Goal: Task Accomplishment & Management: Use online tool/utility

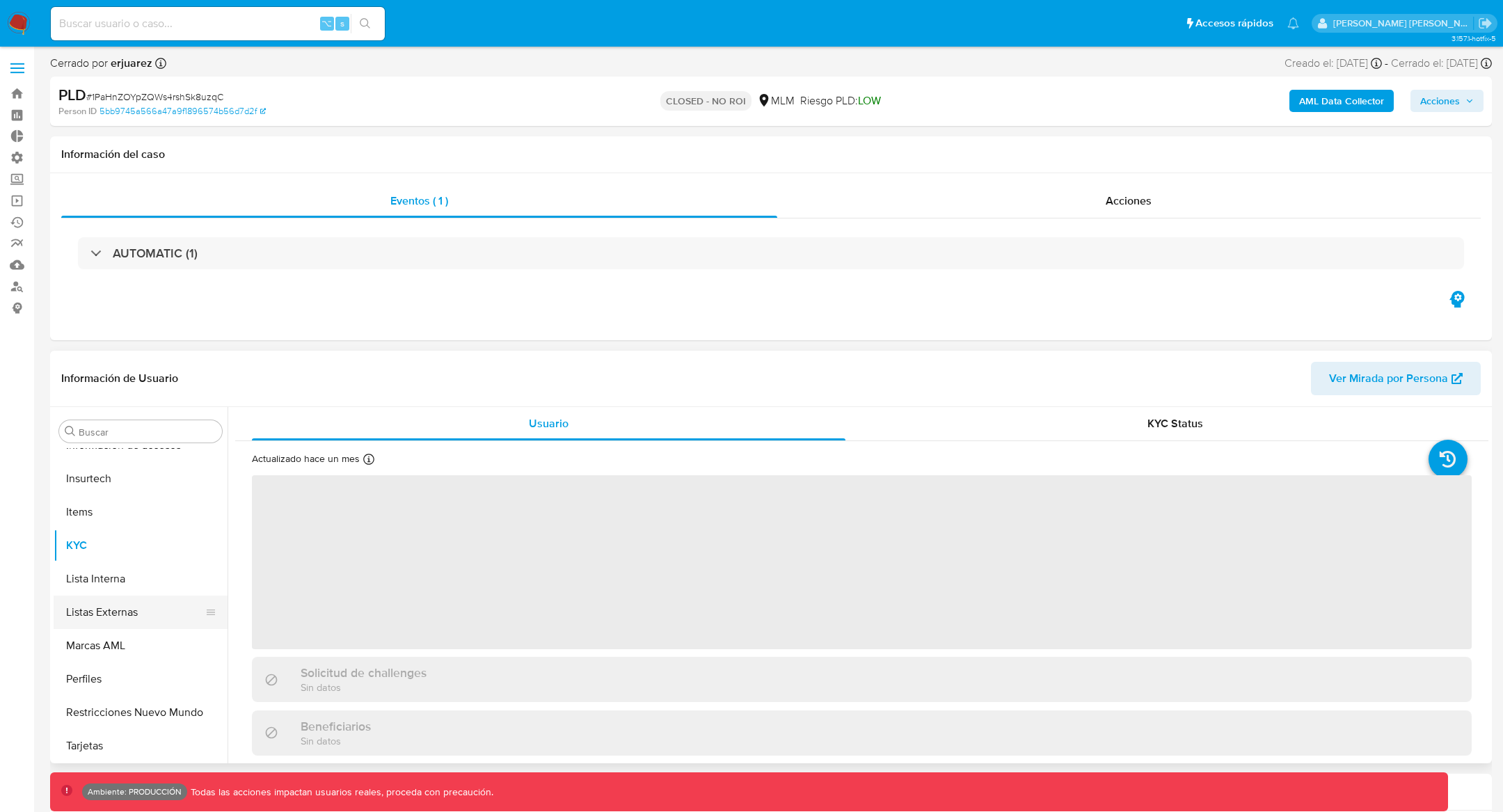
scroll to position [588, 0]
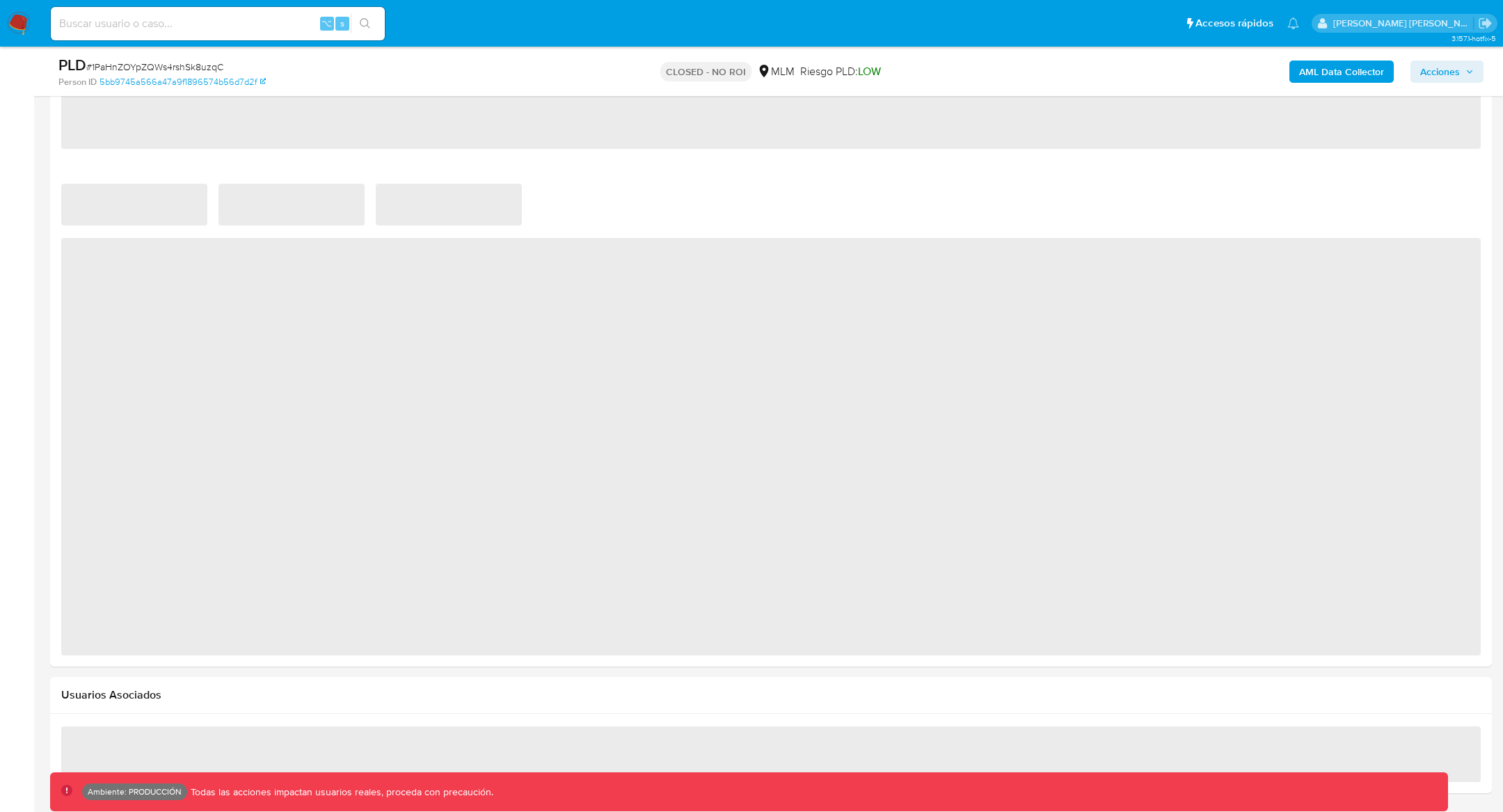
select select "10"
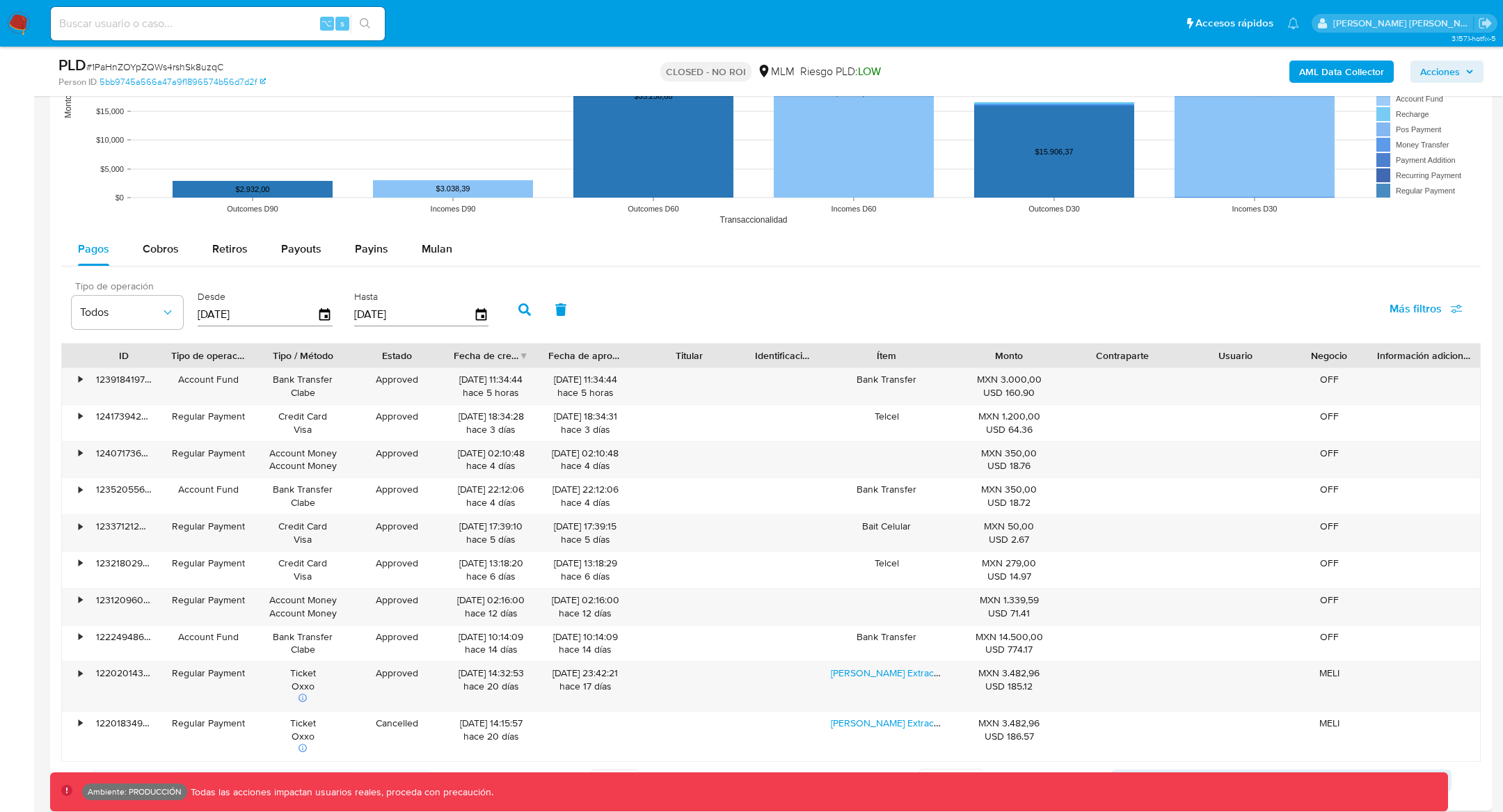
scroll to position [1302, 0]
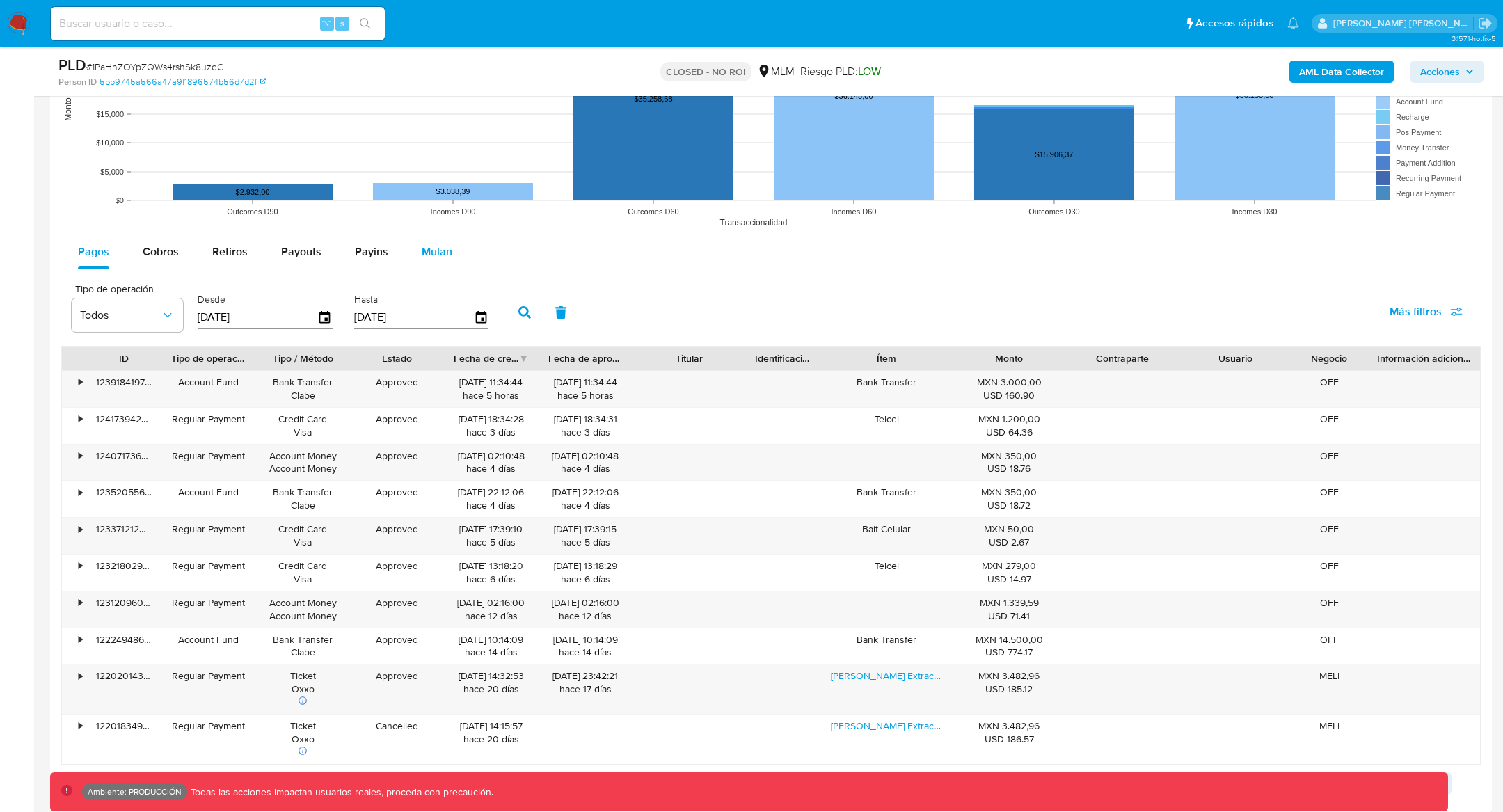
click at [427, 255] on span "Mulan" at bounding box center [437, 252] width 31 height 16
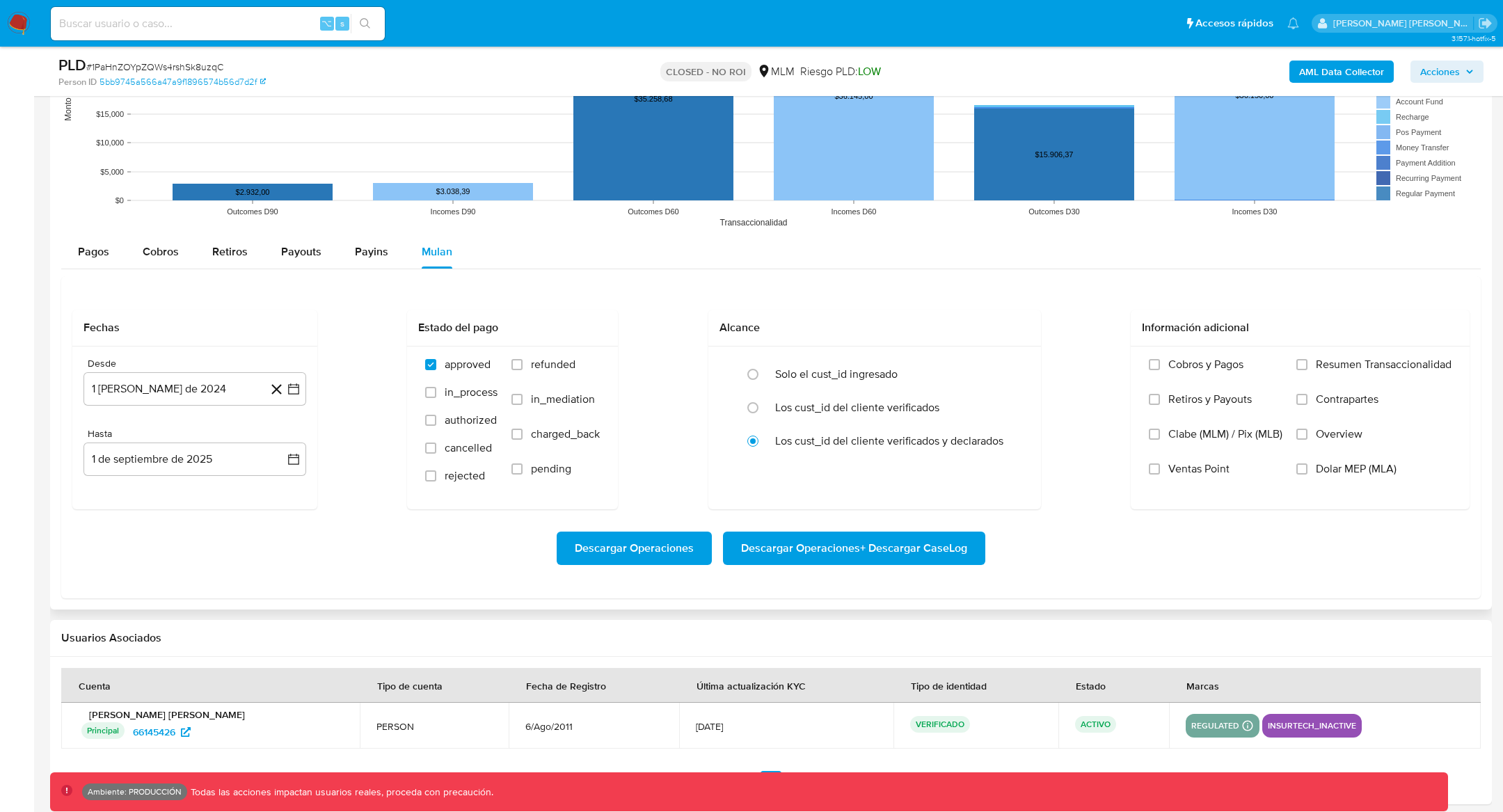
scroll to position [1312, 0]
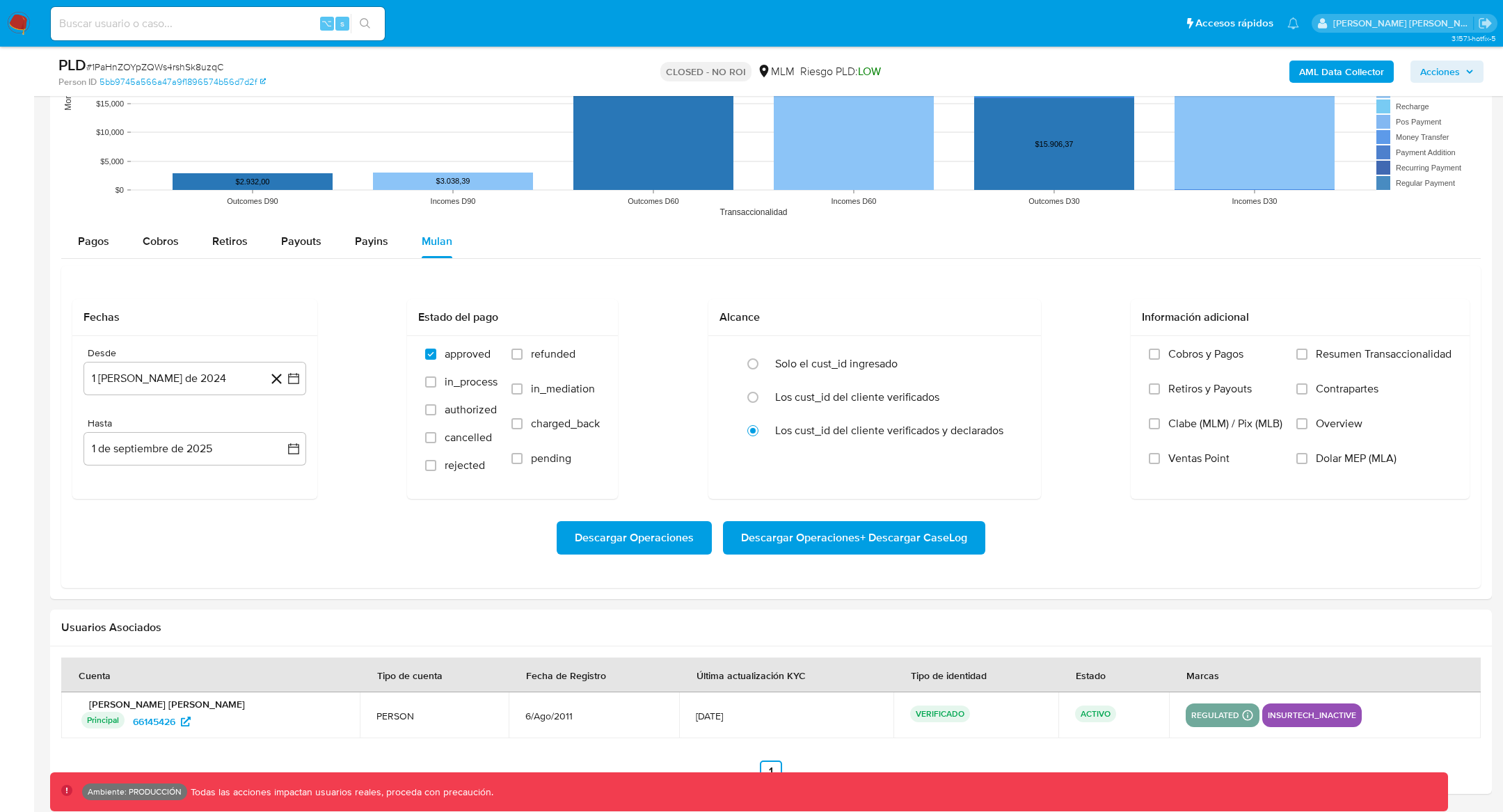
click at [13, 31] on img at bounding box center [18, 23] width 23 height 23
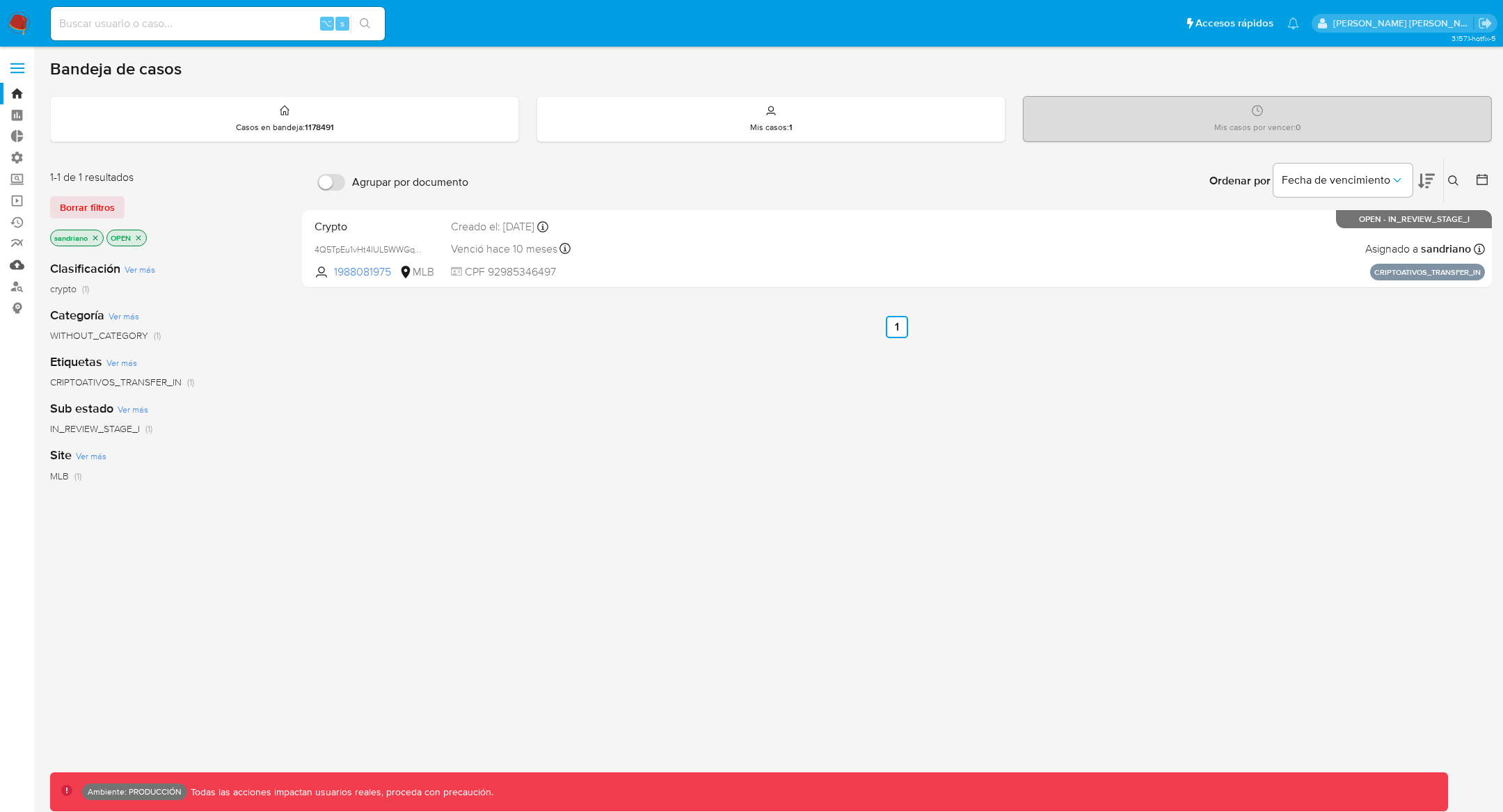
click at [23, 267] on link "Mulan" at bounding box center [83, 265] width 166 height 22
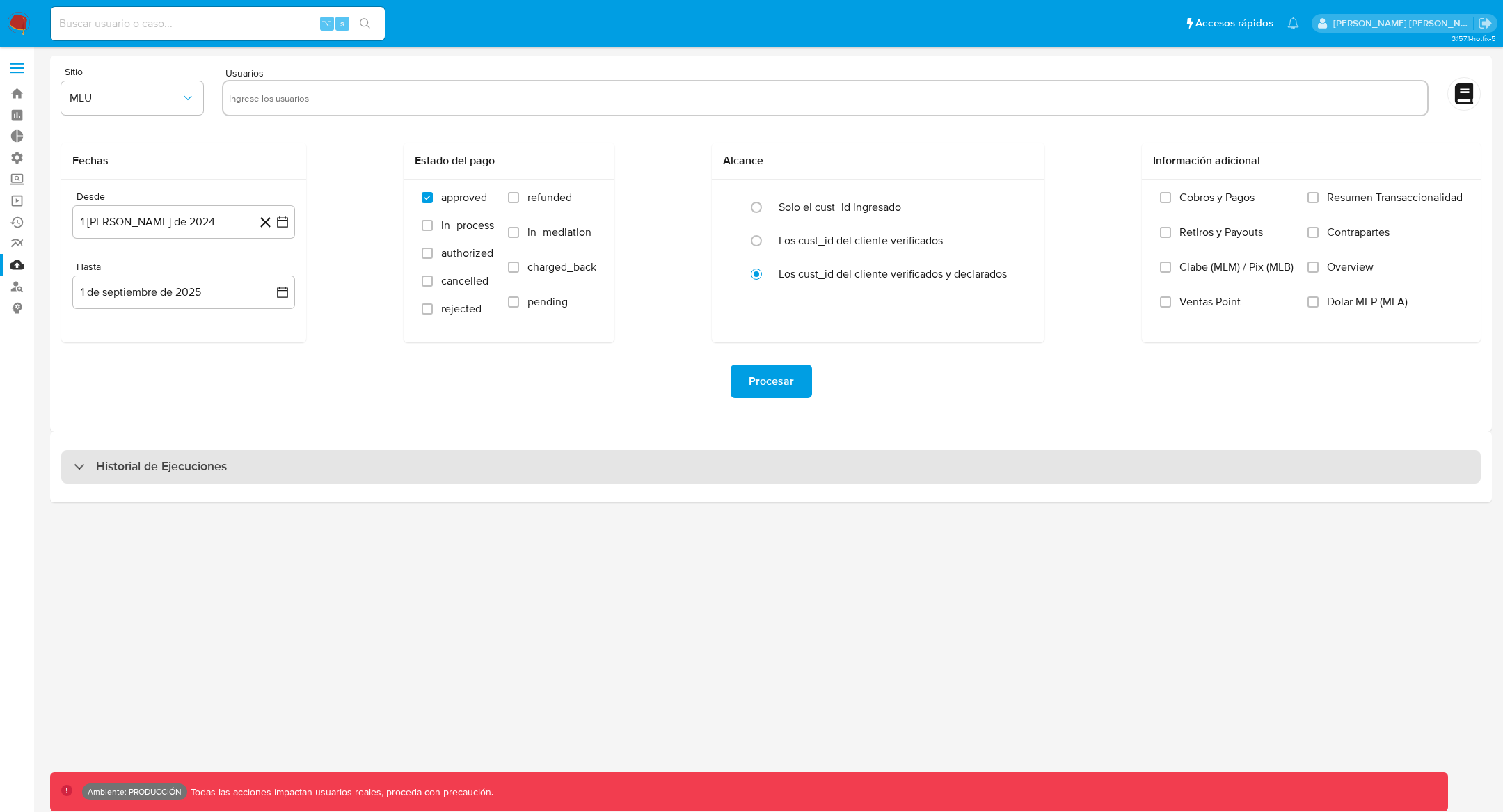
click at [638, 470] on div "Historial de Ejecuciones" at bounding box center [770, 467] width 1419 height 34
select select "10"
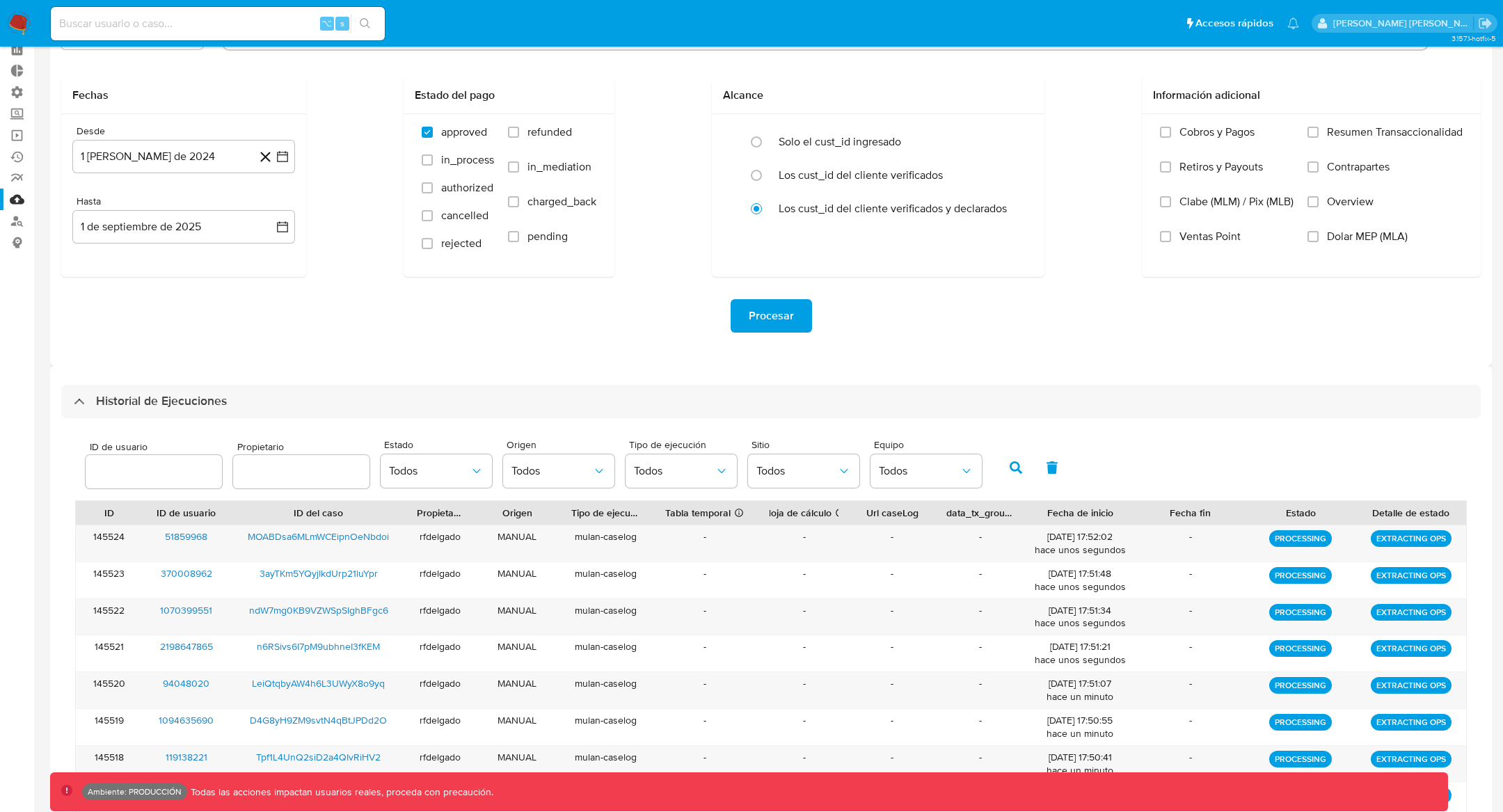
scroll to position [223, 0]
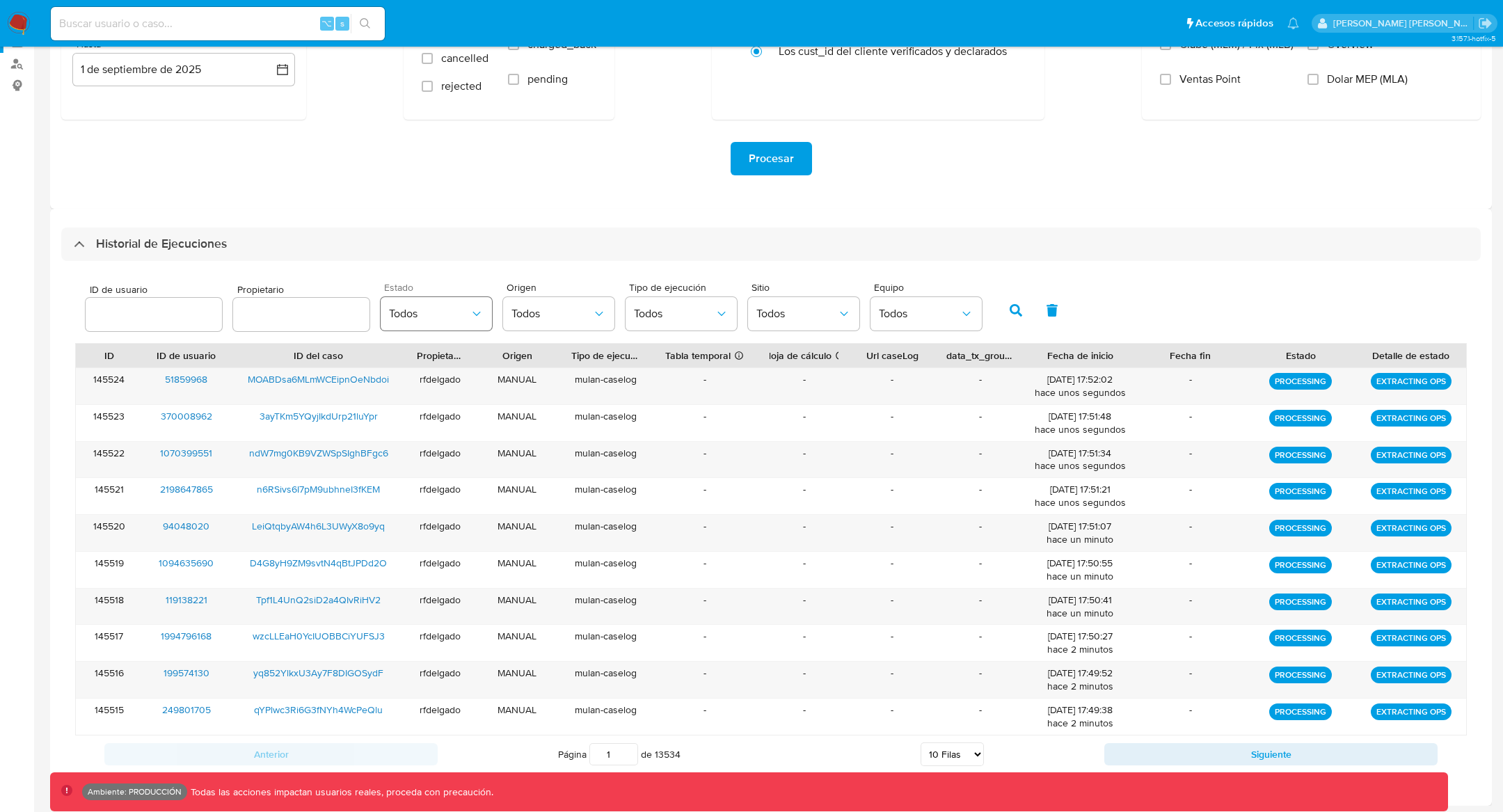
click at [448, 313] on span "Todos" at bounding box center [429, 314] width 80 height 14
click at [428, 465] on span "TO BE REPROCESS" at bounding box center [429, 458] width 80 height 28
click at [1012, 301] on button "button" at bounding box center [1016, 310] width 36 height 34
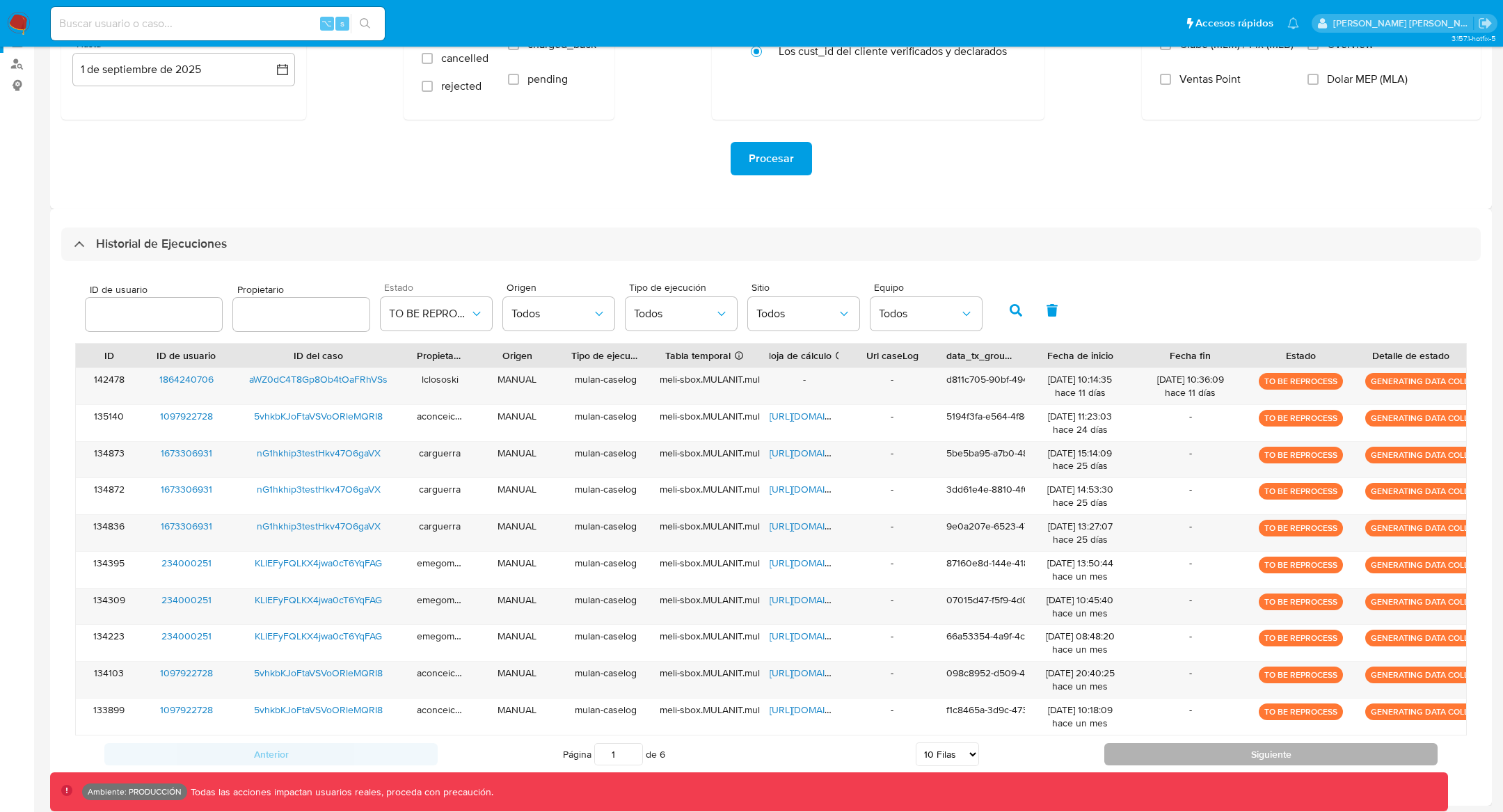
click at [1168, 746] on button "Siguiente" at bounding box center [1271, 754] width 333 height 23
click at [1179, 747] on button "Siguiente" at bounding box center [1271, 754] width 333 height 23
click at [1221, 751] on button "Siguiente" at bounding box center [1271, 754] width 333 height 23
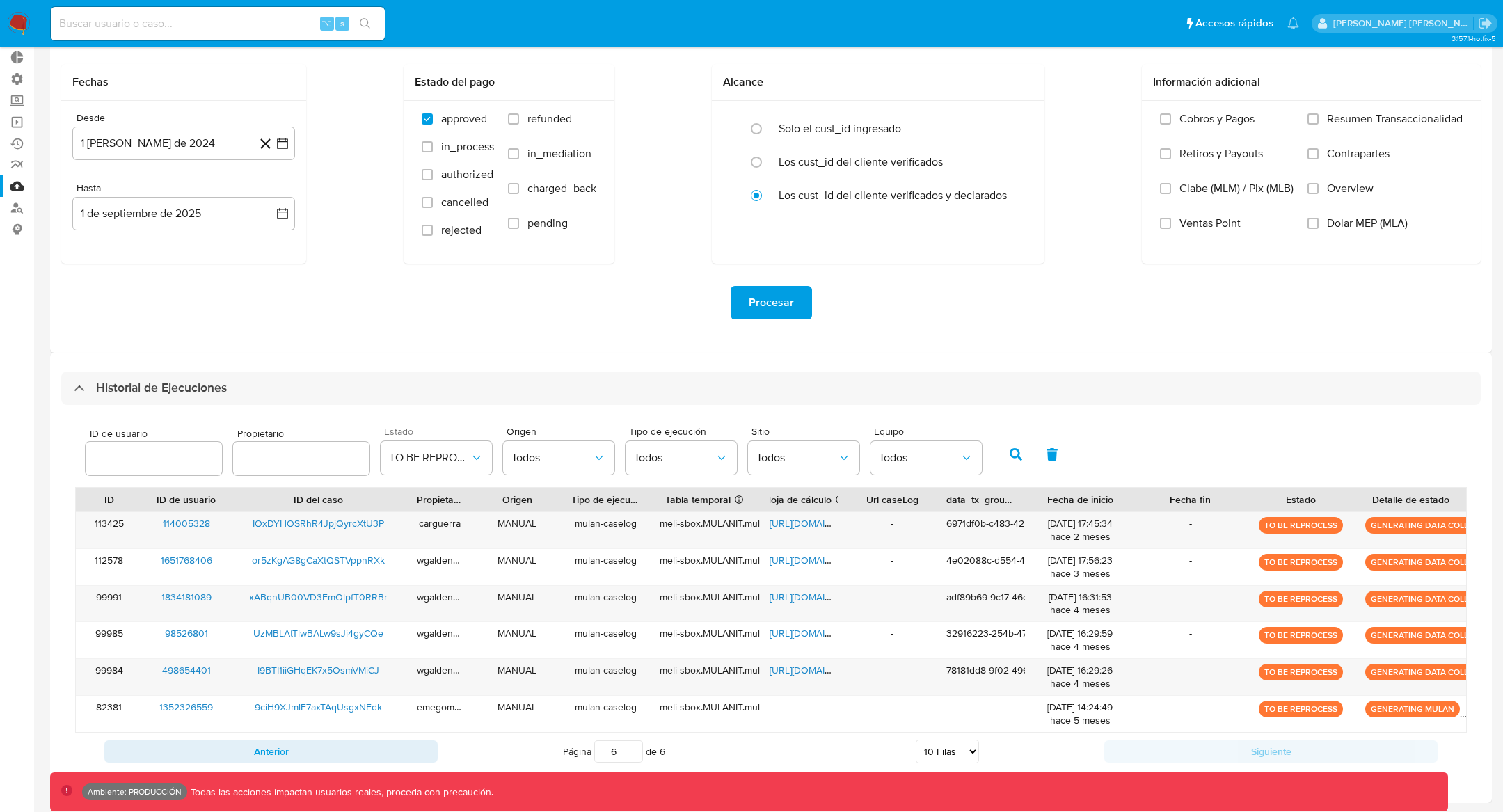
scroll to position [76, 0]
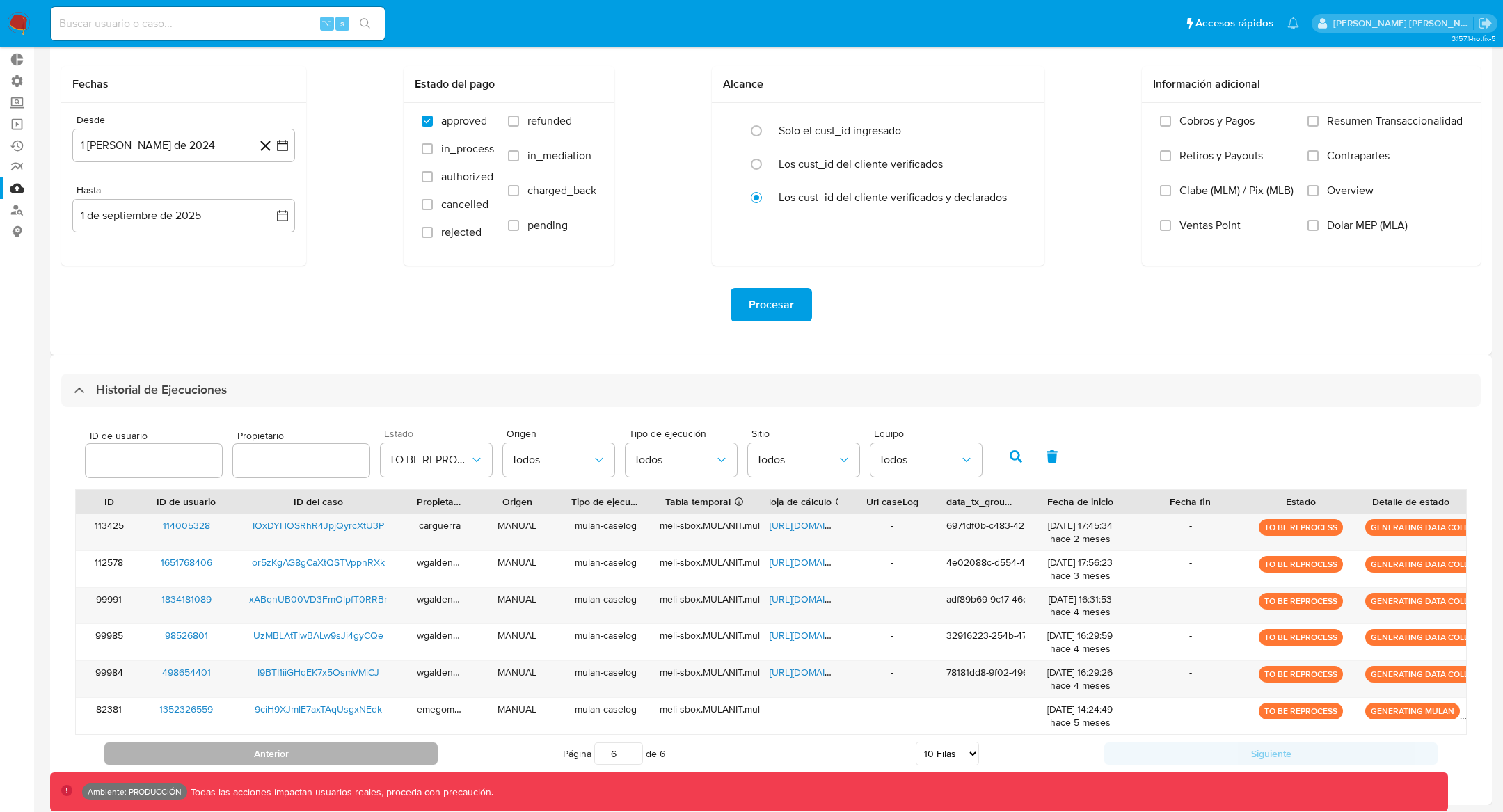
click at [395, 752] on button "Anterior" at bounding box center [271, 753] width 333 height 23
type input "5"
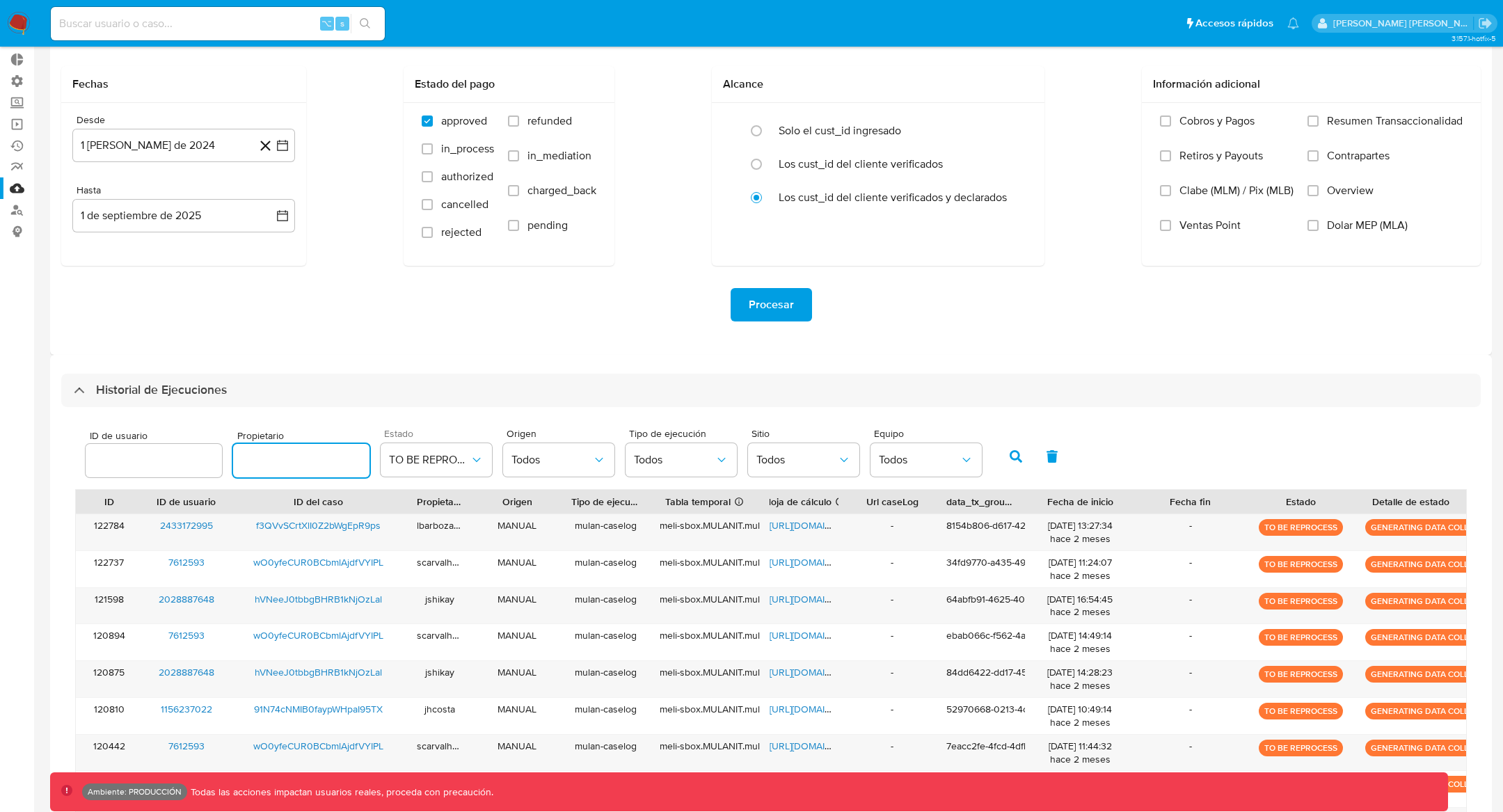
click at [256, 456] on input "text" at bounding box center [302, 460] width 137 height 18
type input "flera"
click at [1008, 466] on button "button" at bounding box center [1016, 457] width 36 height 34
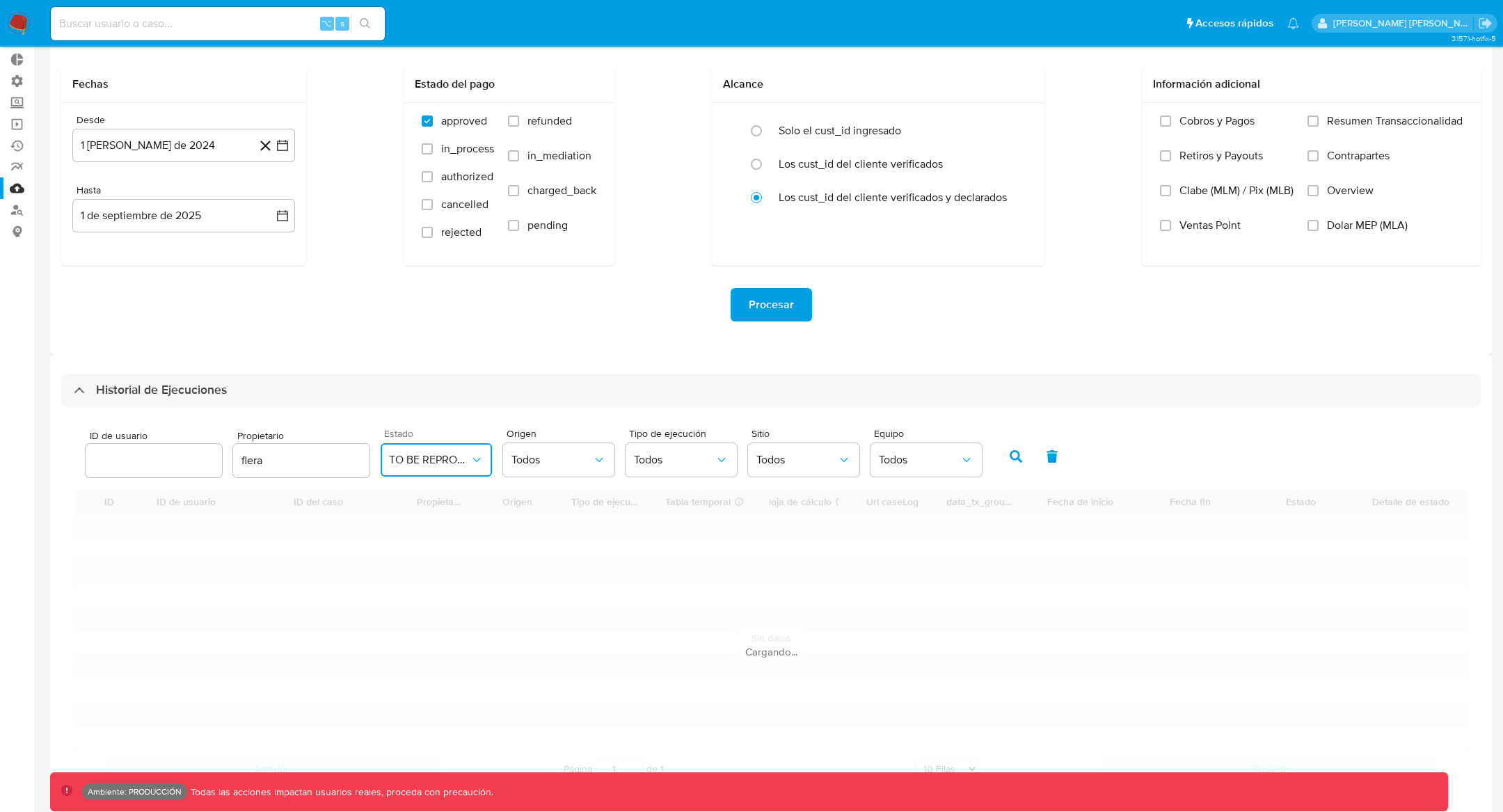
click at [470, 461] on icon "button" at bounding box center [476, 459] width 14 height 14
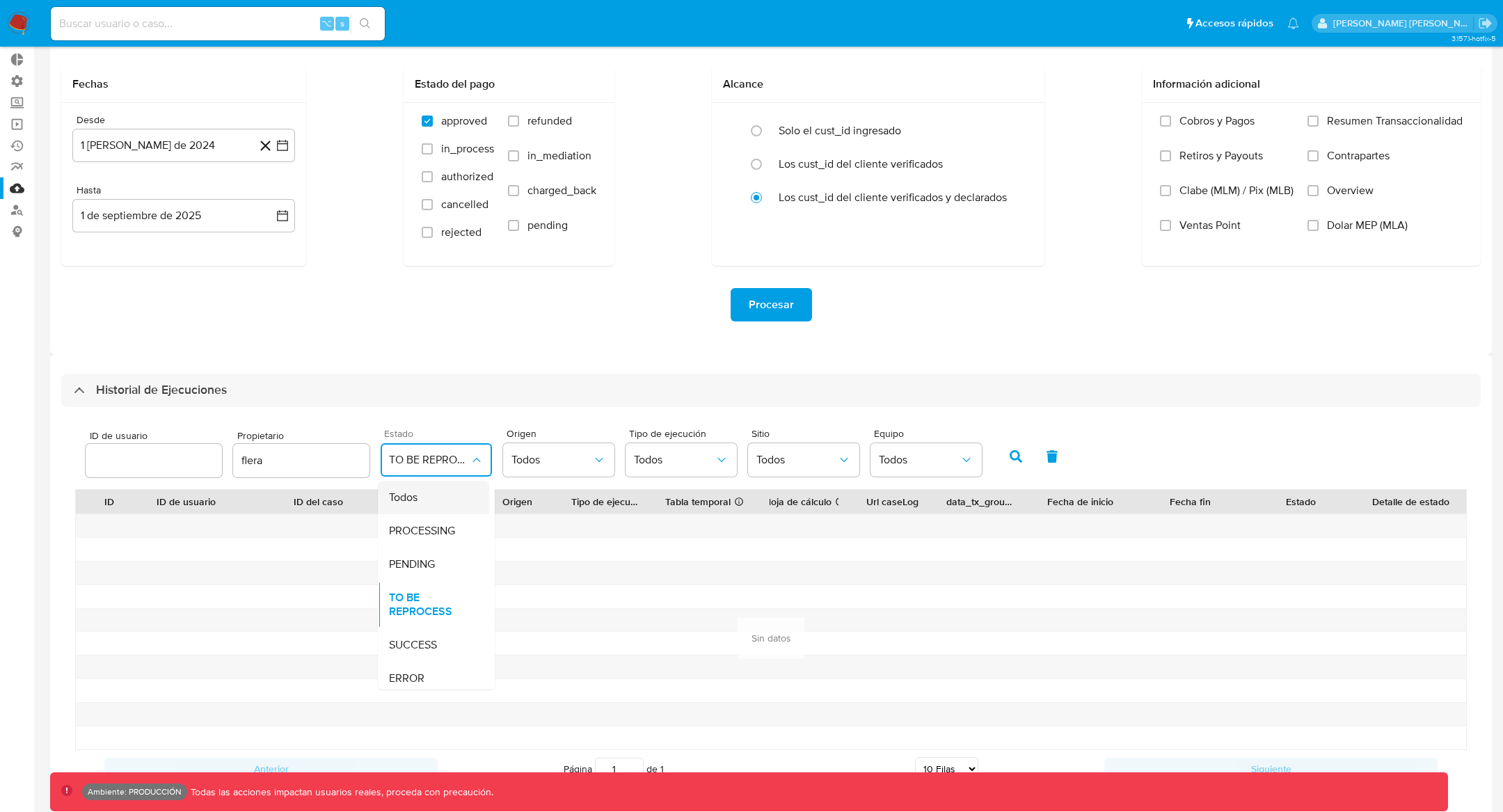
click at [425, 502] on div "Todos" at bounding box center [429, 498] width 80 height 34
click at [241, 463] on input "flera" at bounding box center [302, 460] width 137 height 18
click at [1014, 462] on button "button" at bounding box center [1016, 457] width 36 height 34
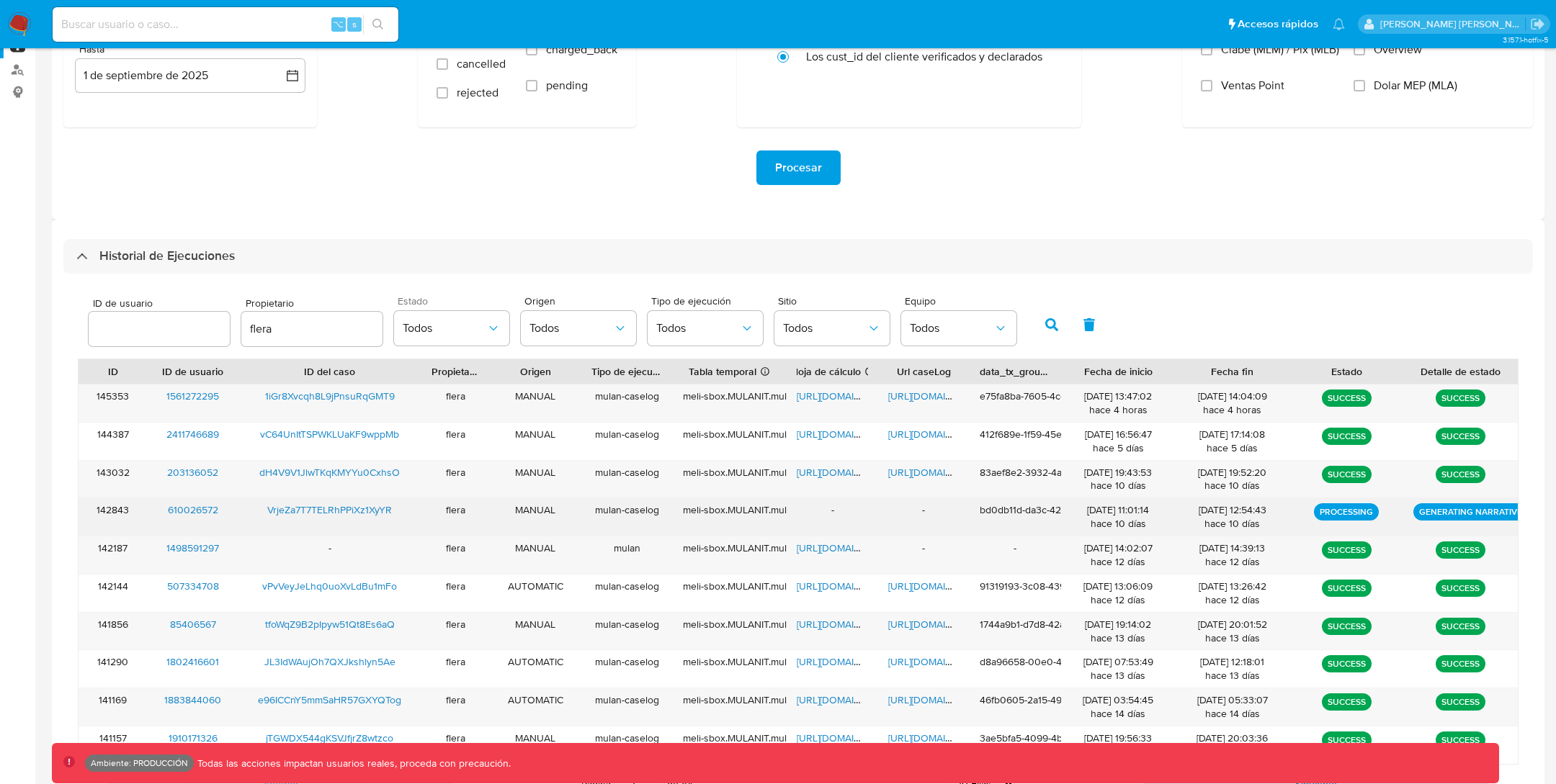
scroll to position [286, 0]
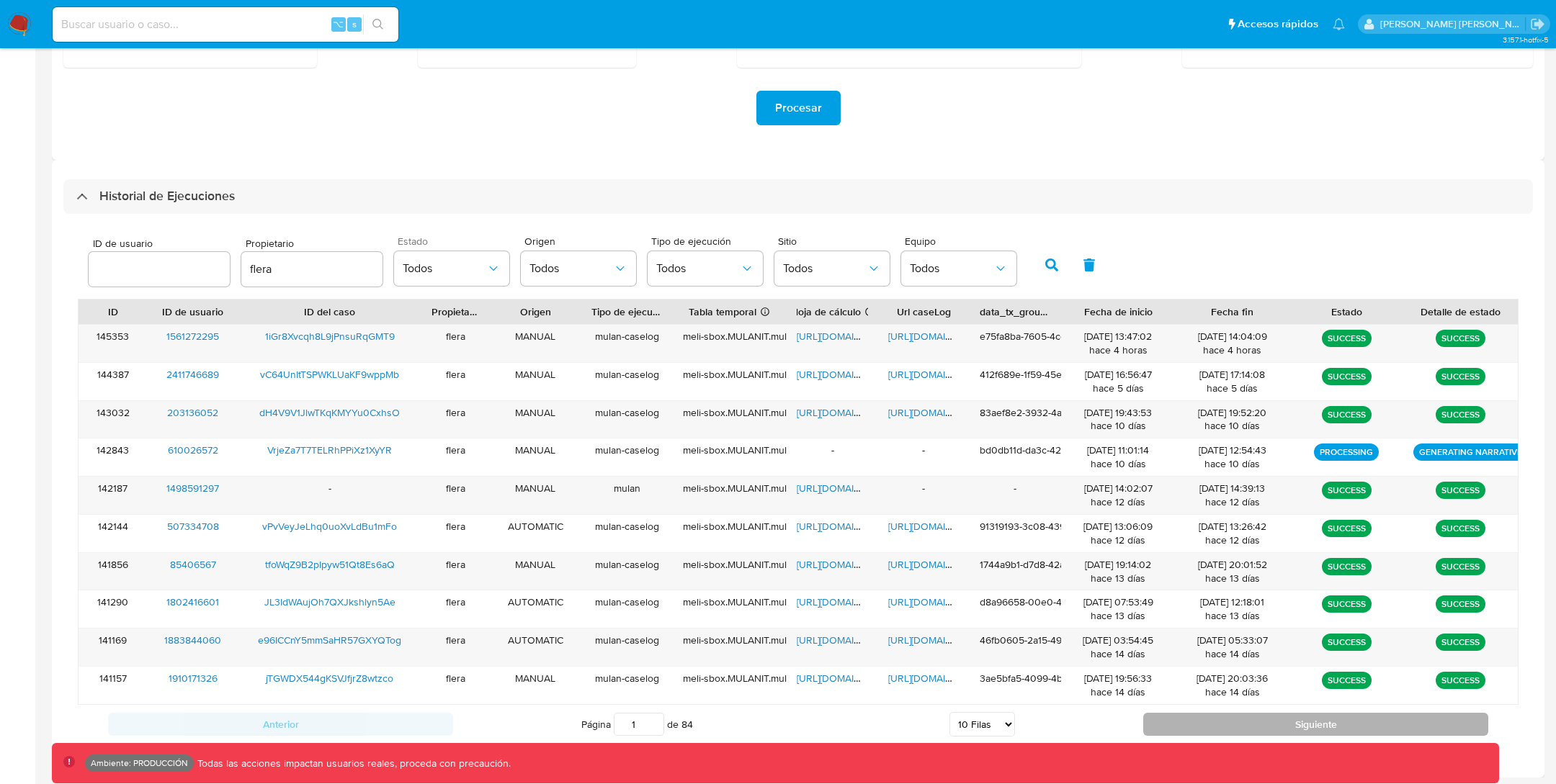
click at [1206, 723] on button "Siguiente" at bounding box center [1315, 724] width 345 height 23
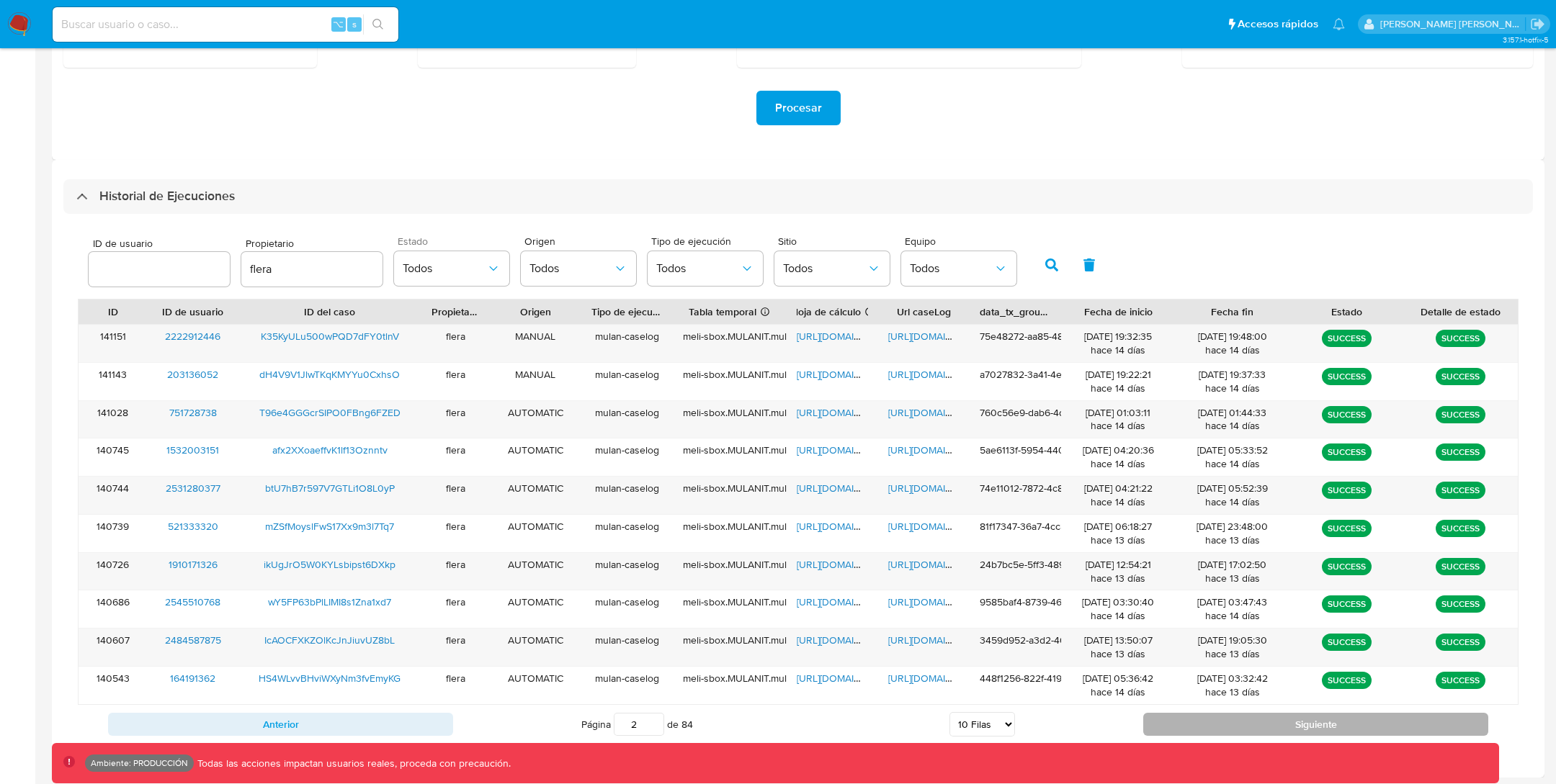
click at [1206, 717] on button "Siguiente" at bounding box center [1315, 724] width 345 height 23
click at [1203, 721] on button "Siguiente" at bounding box center [1315, 724] width 345 height 23
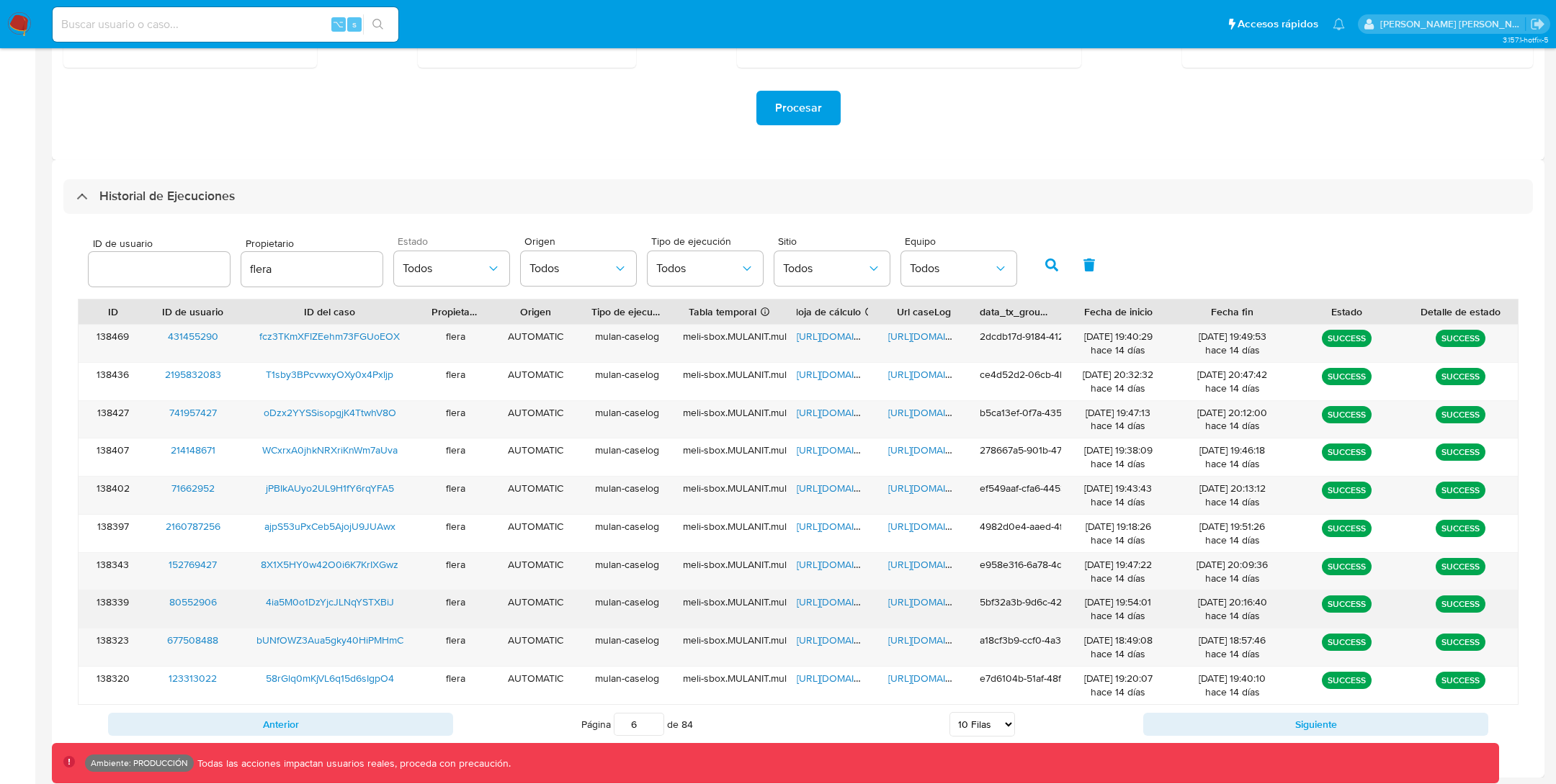
scroll to position [283, 0]
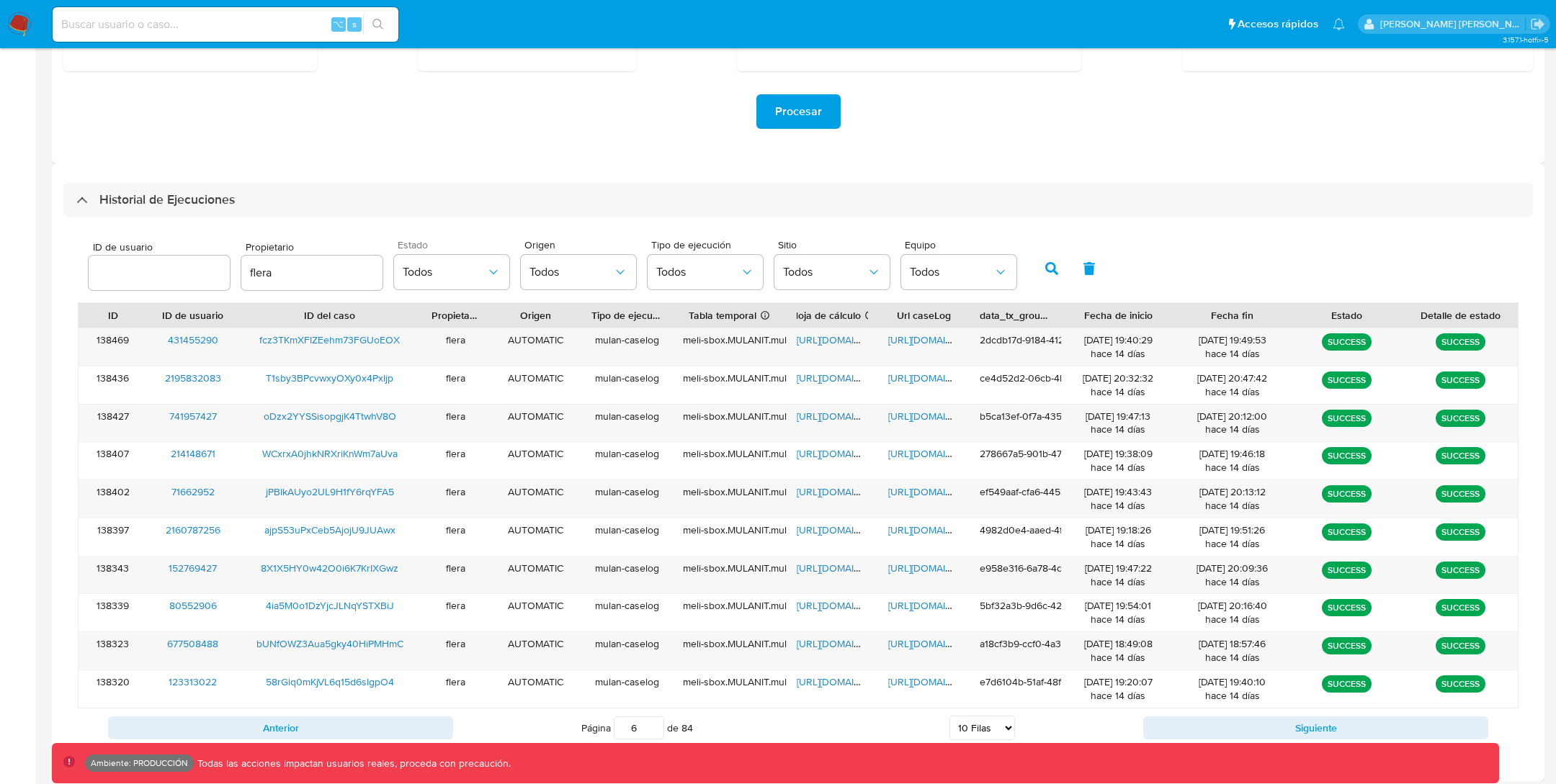
click at [345, 712] on div "Anterior Página 6 de 84 5 [PERSON_NAME] 10 [PERSON_NAME] 20 [PERSON_NAME] 25 [P…" at bounding box center [798, 727] width 1440 height 39
click at [342, 728] on button "Anterior" at bounding box center [281, 728] width 345 height 23
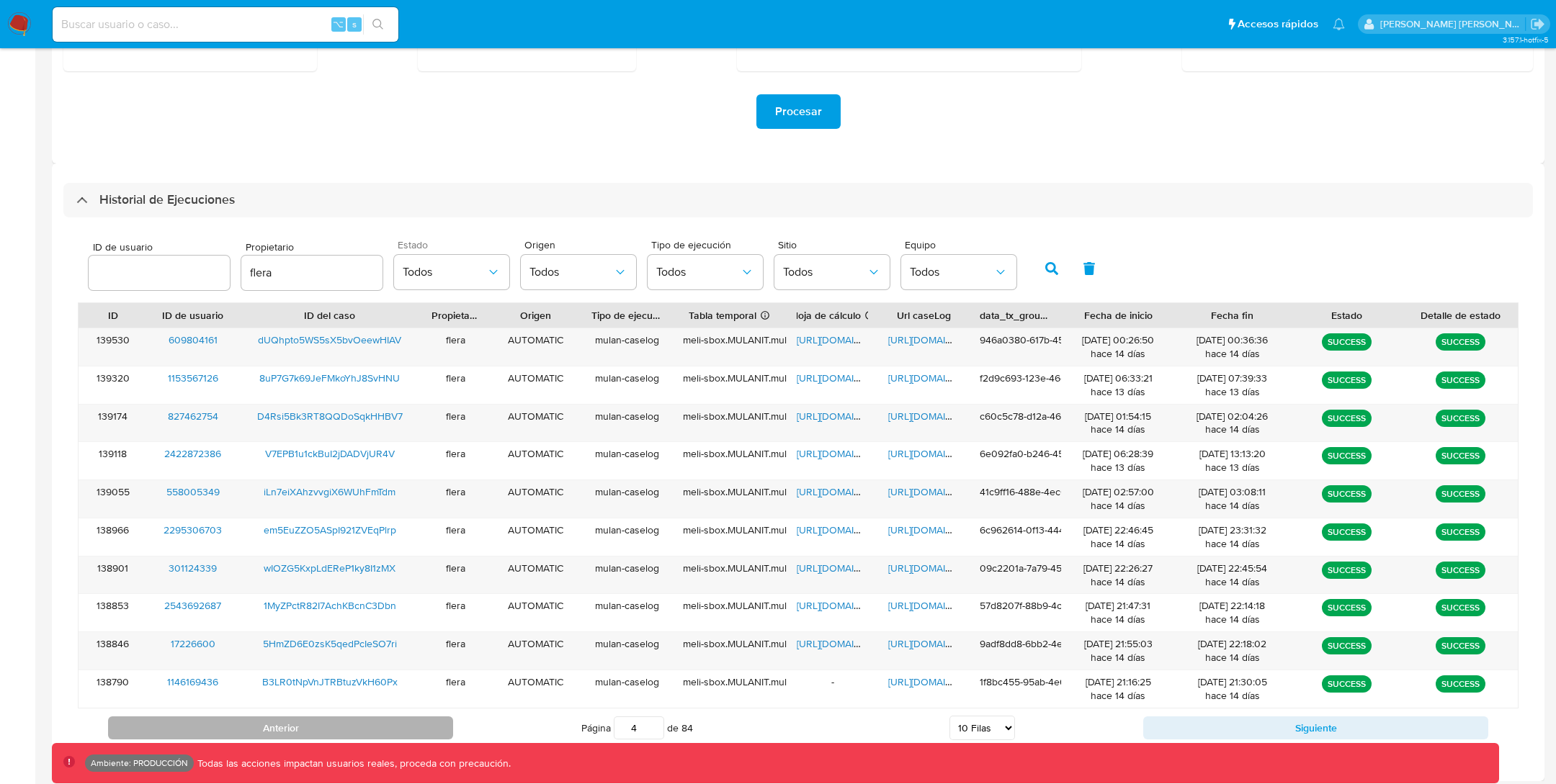
click at [301, 726] on button "Anterior" at bounding box center [281, 728] width 345 height 23
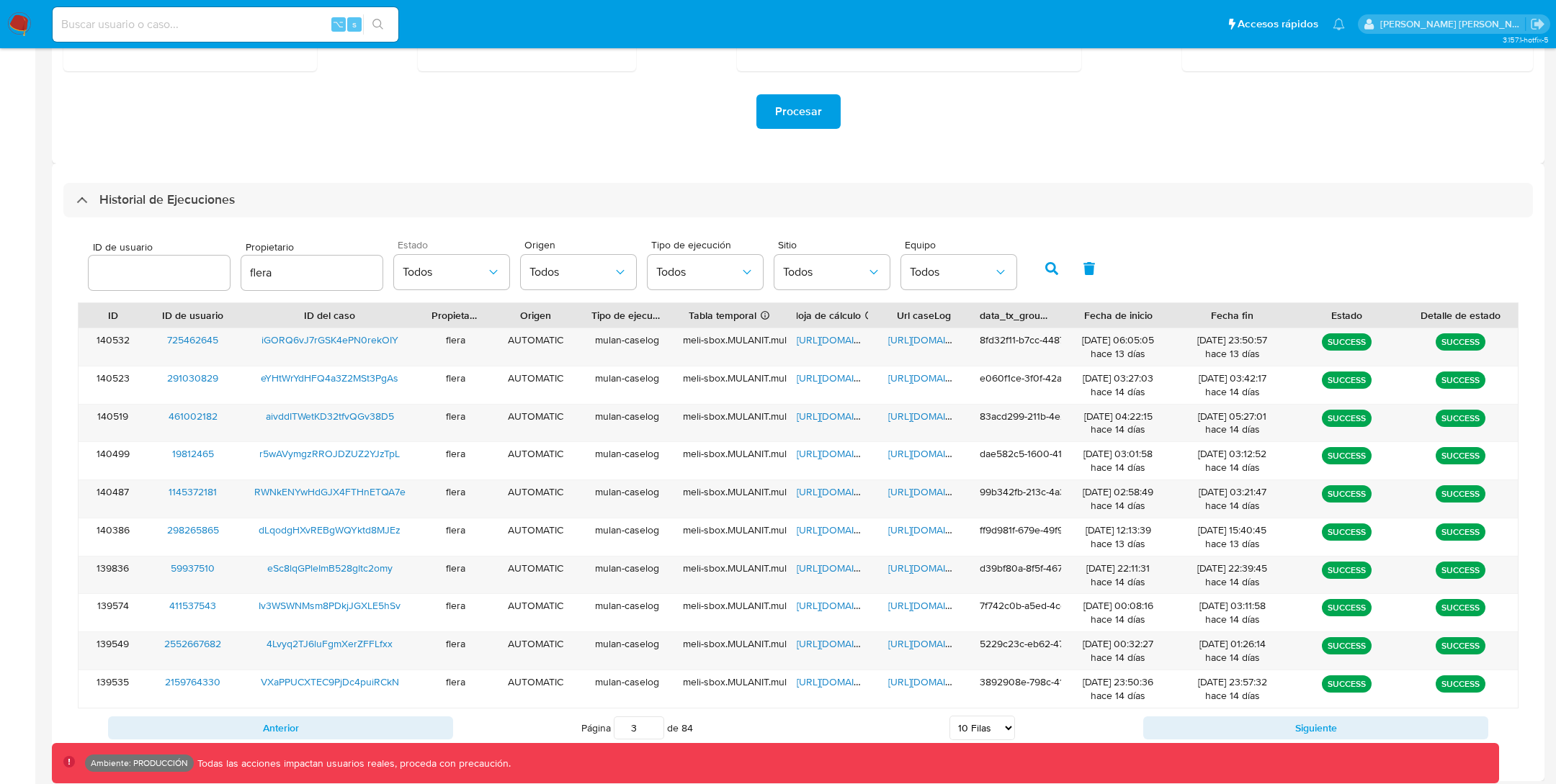
click at [301, 726] on button "Anterior" at bounding box center [281, 728] width 345 height 23
click at [354, 734] on button "Anterior" at bounding box center [281, 728] width 345 height 23
type input "1"
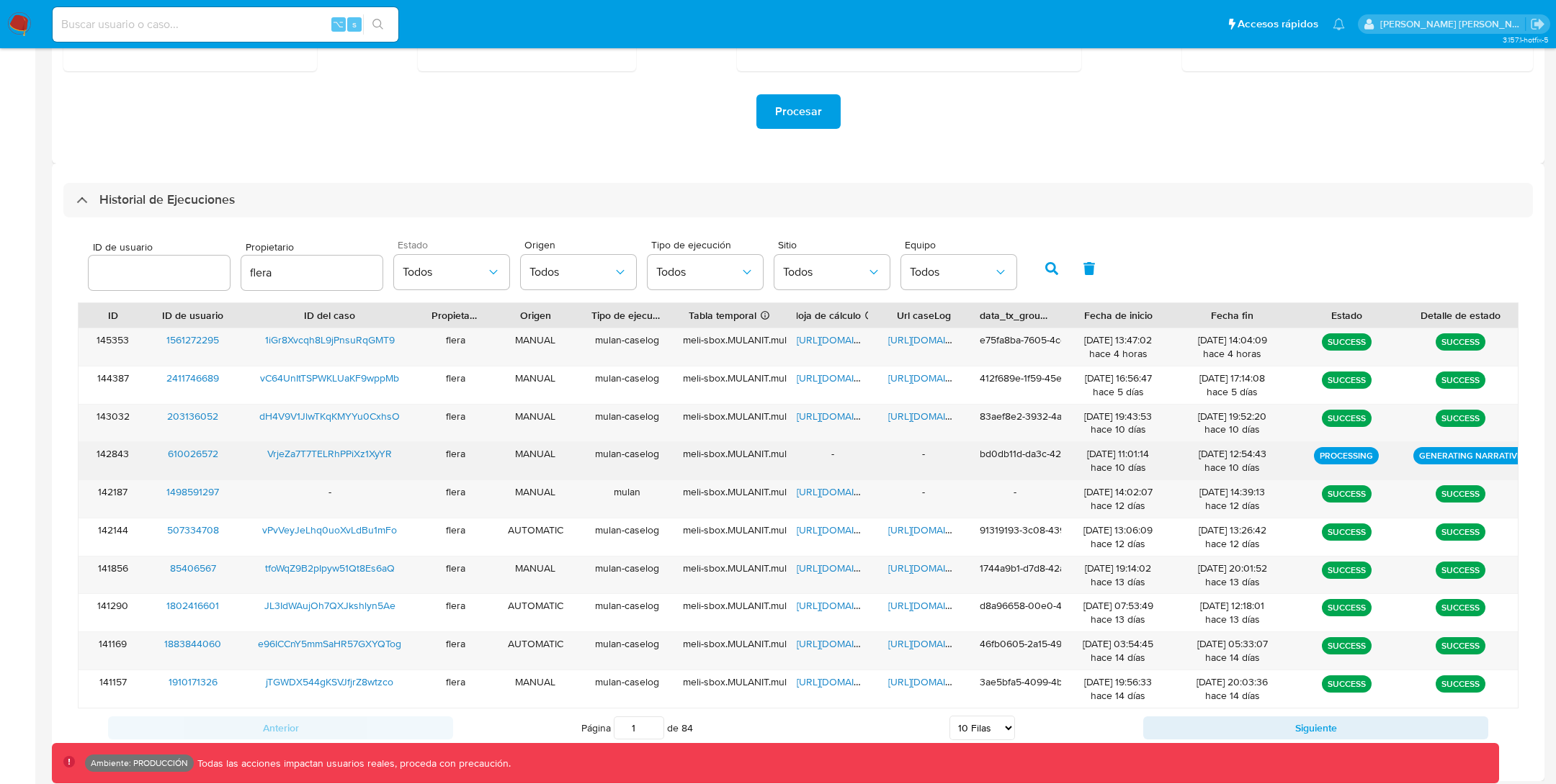
drag, startPoint x: 235, startPoint y: 450, endPoint x: 166, endPoint y: 450, distance: 69.0
click at [166, 450] on div "610026572" at bounding box center [192, 460] width 92 height 37
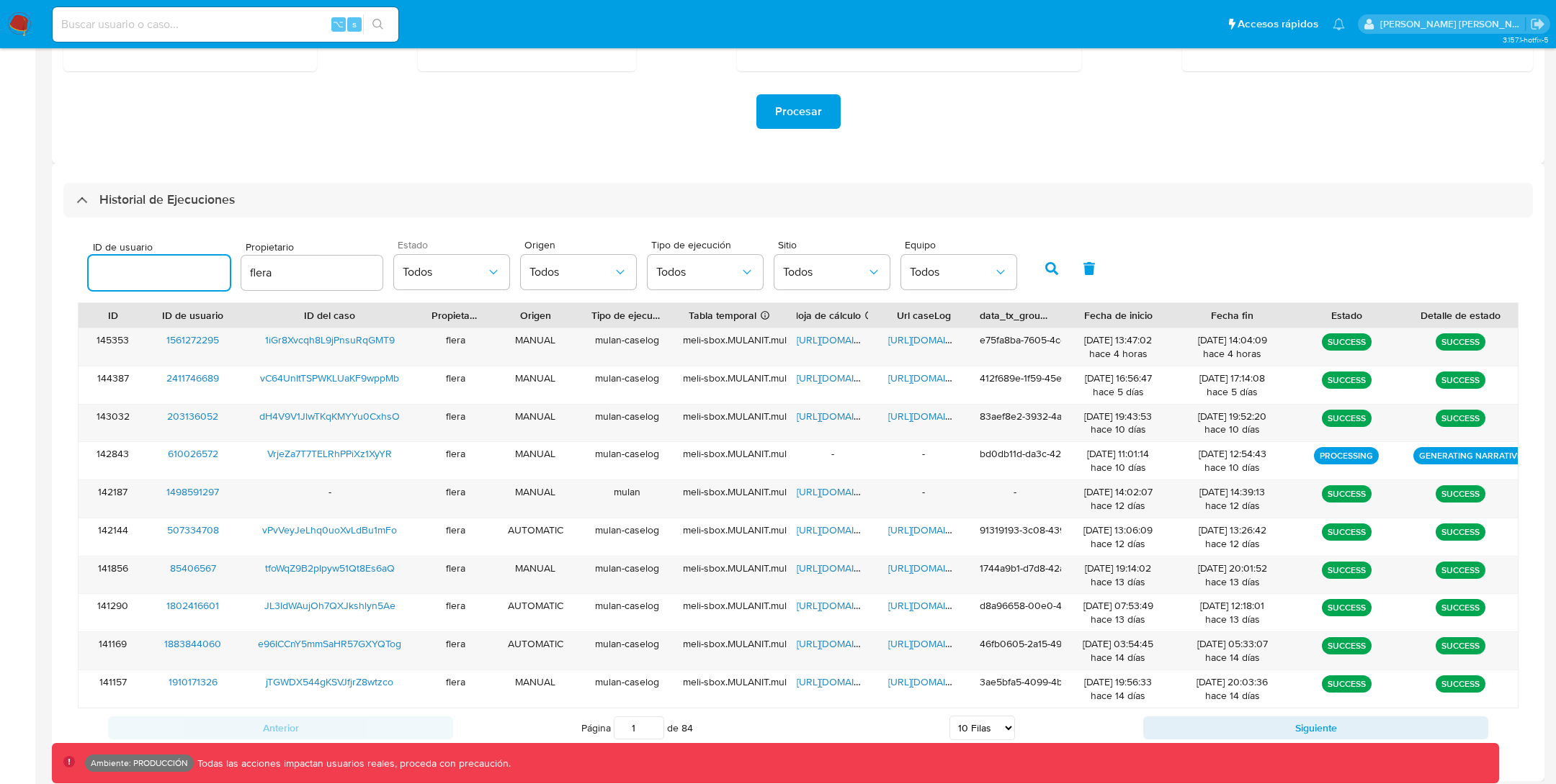
click at [110, 268] on input "number" at bounding box center [159, 273] width 142 height 18
paste input "610026572"
type input "610026572"
drag, startPoint x: 296, startPoint y: 269, endPoint x: 231, endPoint y: 269, distance: 65.0
click at [232, 269] on div "ID de usuario 610026572 Propietario flera Estado Todos Origen Todos Tipo de eje…" at bounding box center [553, 267] width 942 height 56
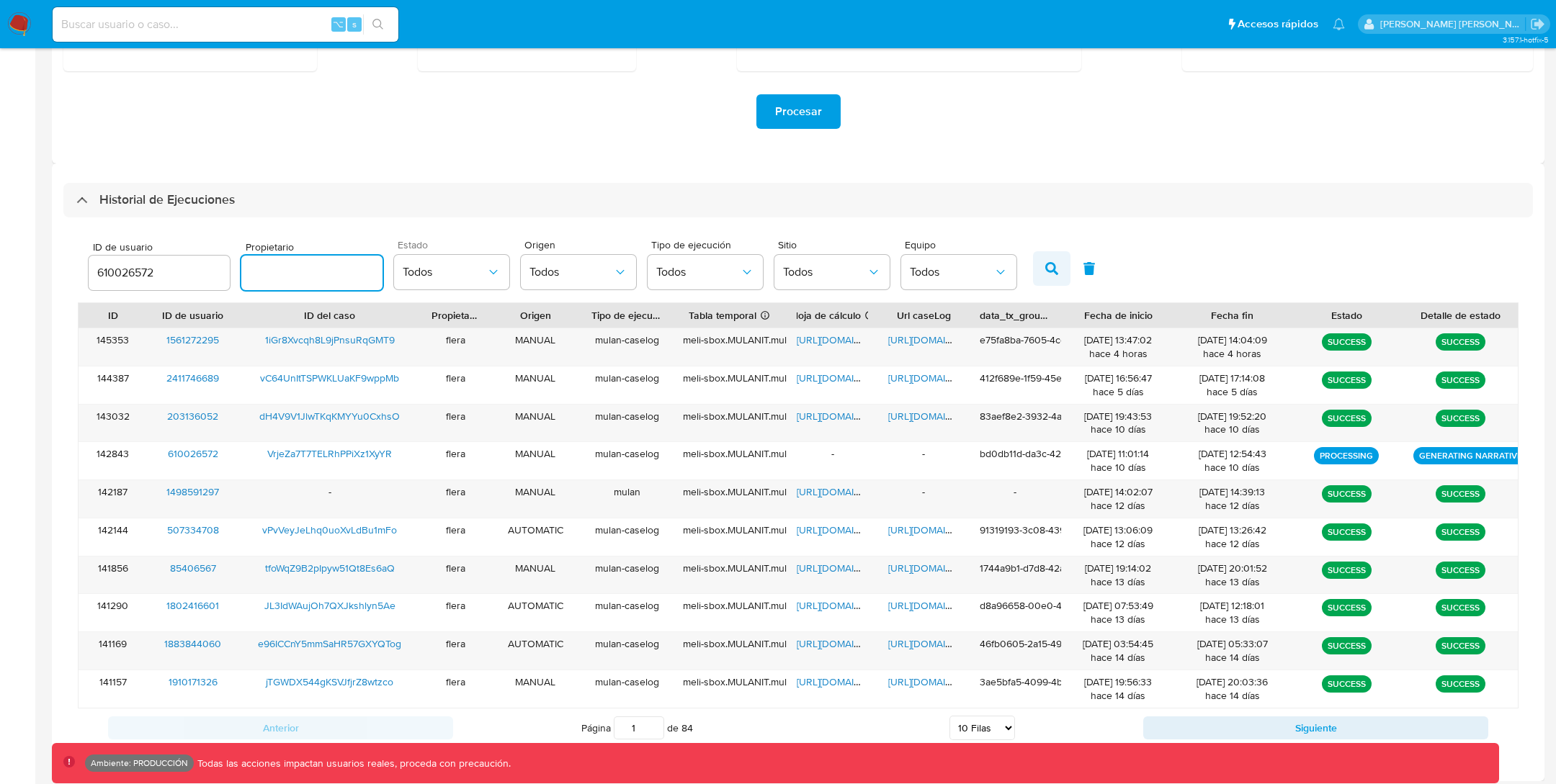
click at [1033, 263] on button "button" at bounding box center [1051, 269] width 37 height 35
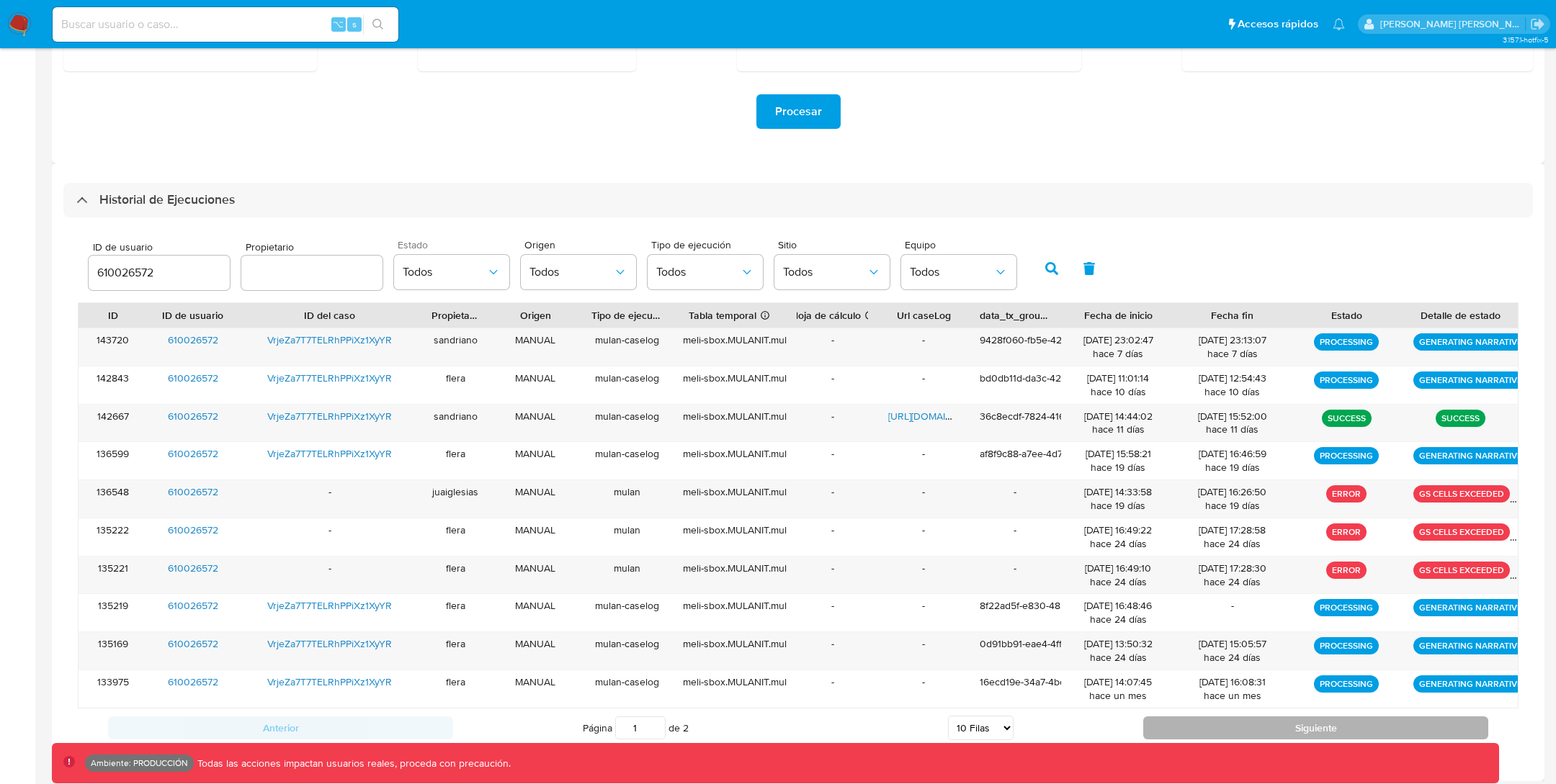
click at [1213, 725] on button "Siguiente" at bounding box center [1315, 728] width 345 height 23
type input "2"
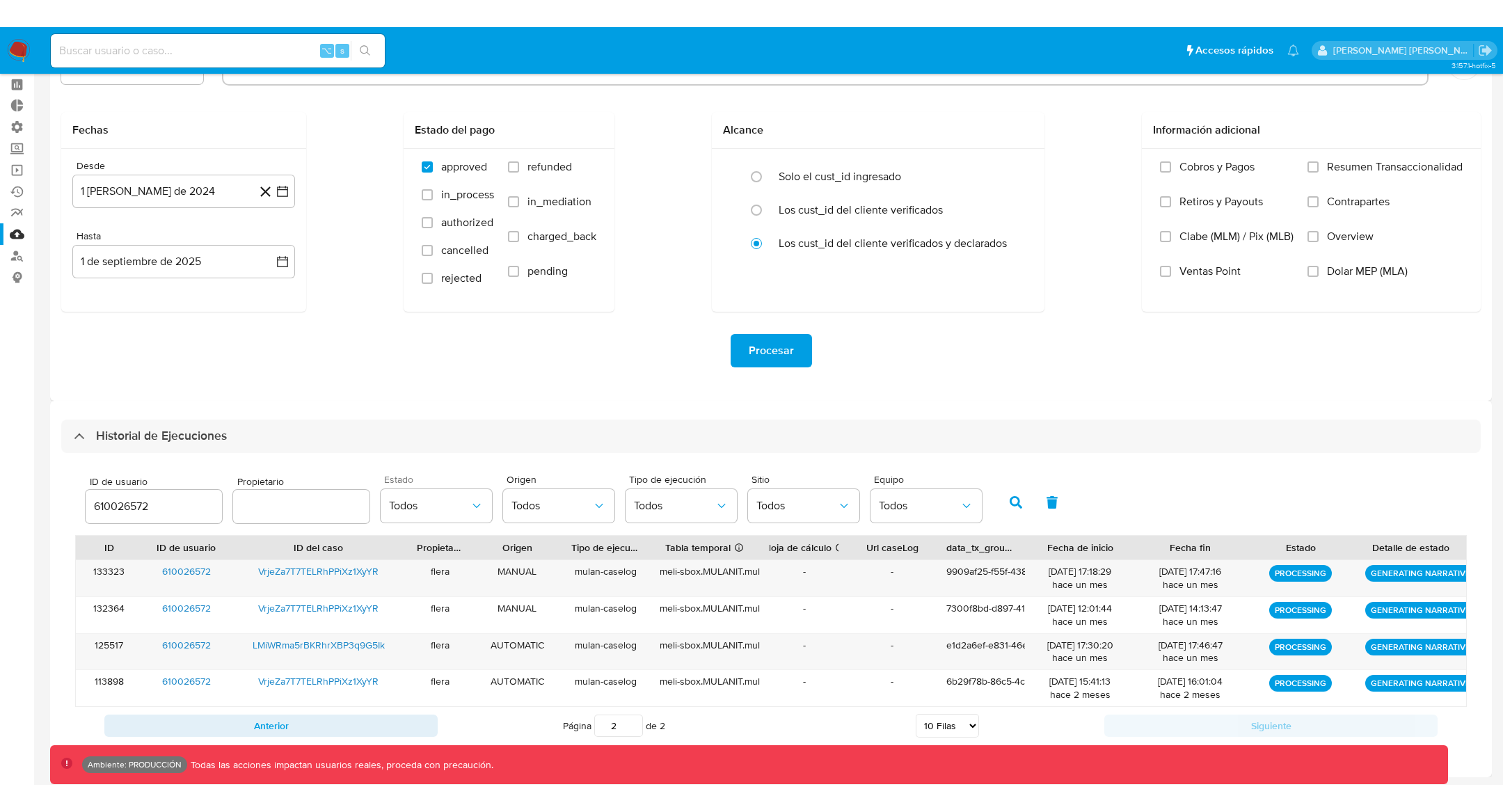
scroll to position [3, 0]
